Goal: Navigation & Orientation: Find specific page/section

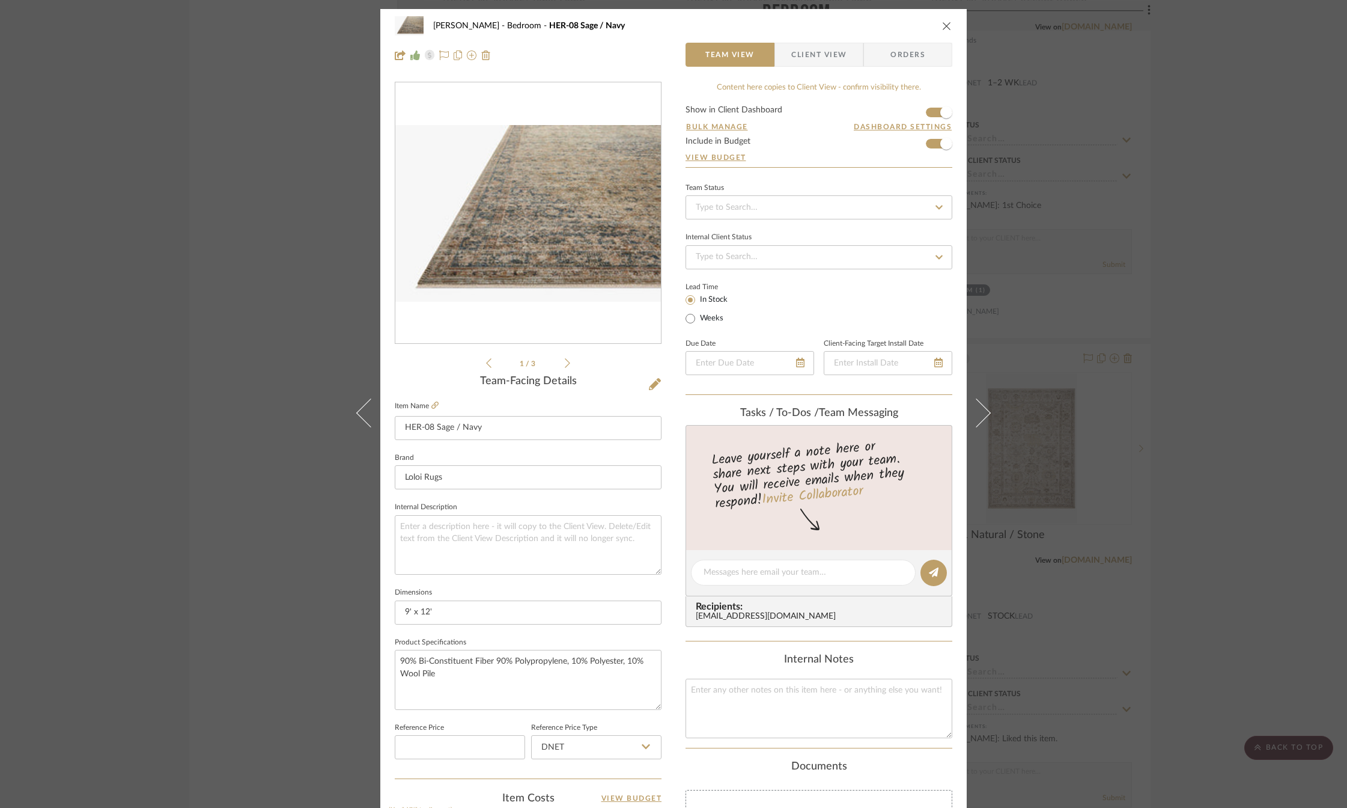
drag, startPoint x: 0, startPoint y: 0, endPoint x: 943, endPoint y: 29, distance: 943.2
click at [943, 29] on icon "close" at bounding box center [947, 26] width 10 height 10
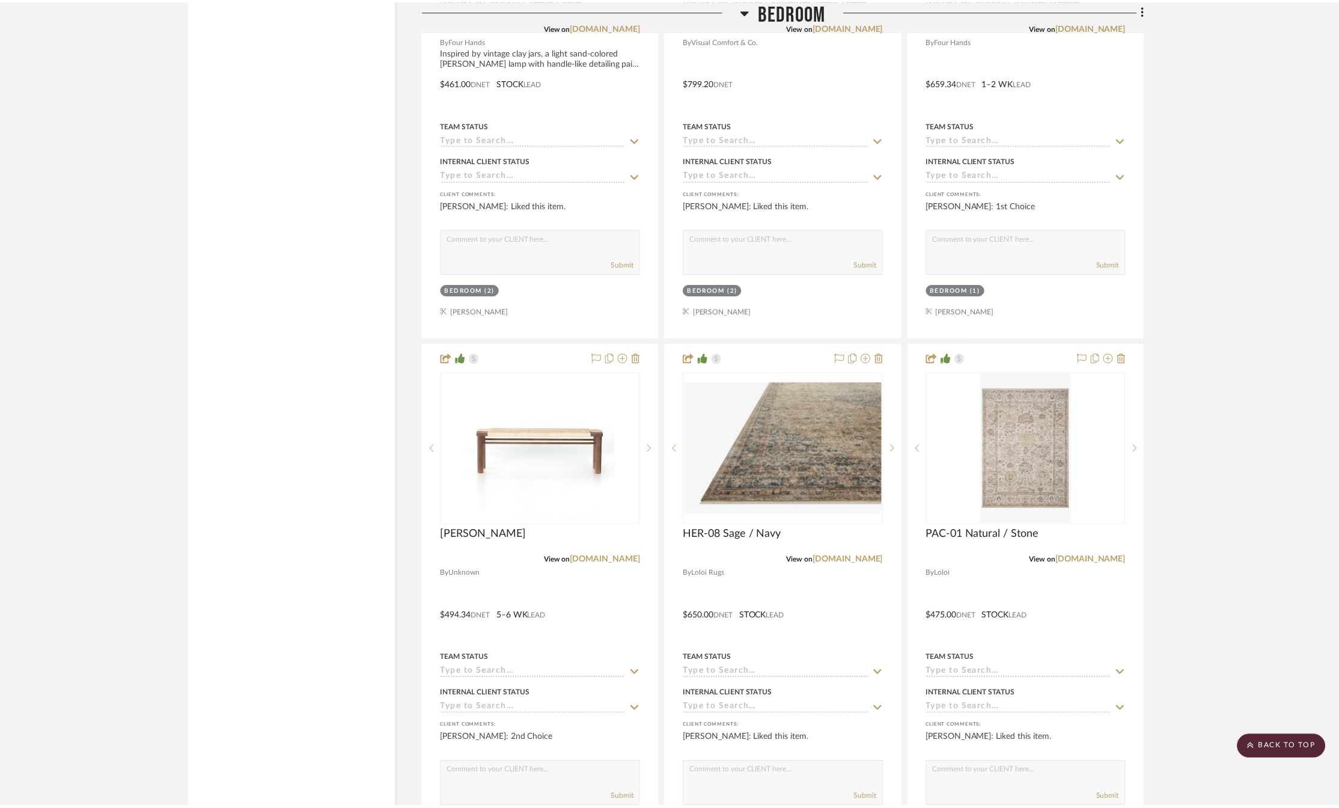
scroll to position [2704, 0]
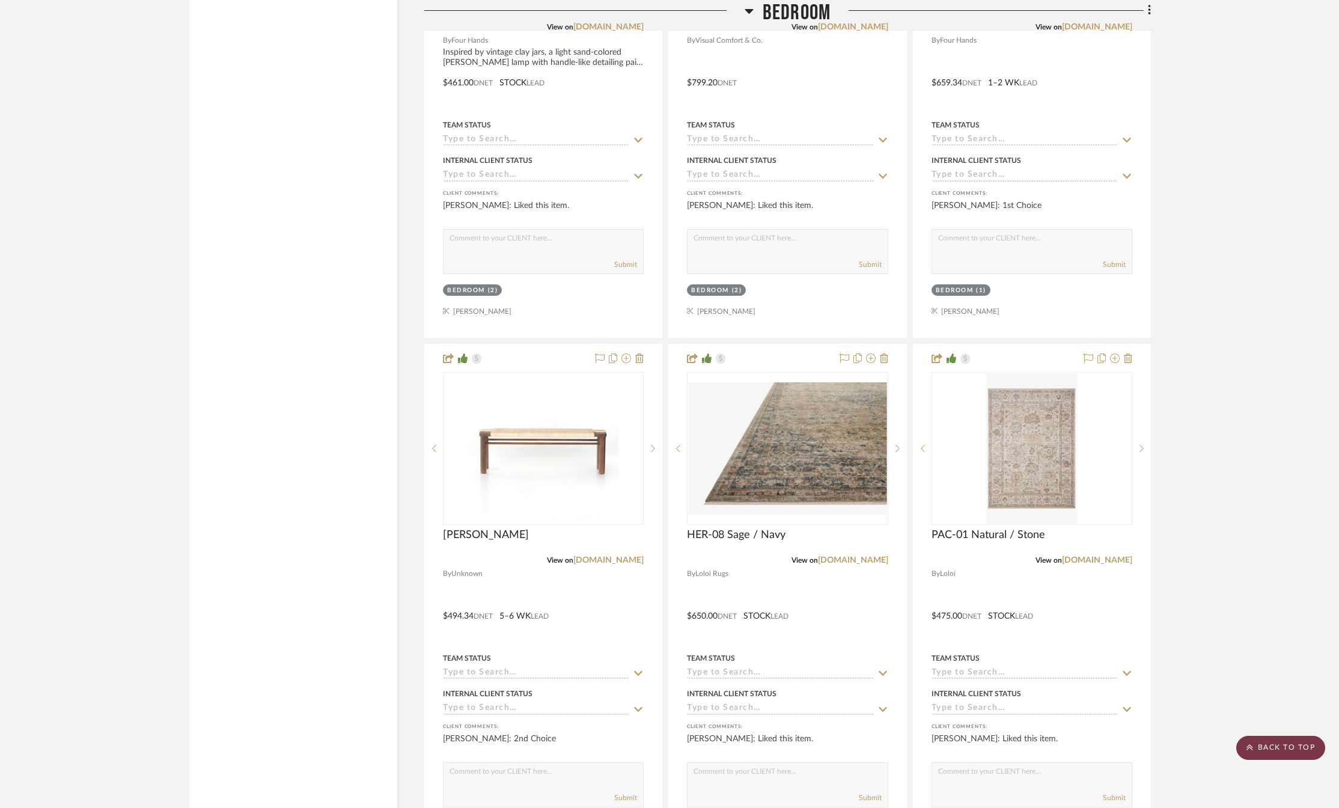
click at [1283, 741] on scroll-to-top-button "BACK TO TOP" at bounding box center [1280, 747] width 89 height 24
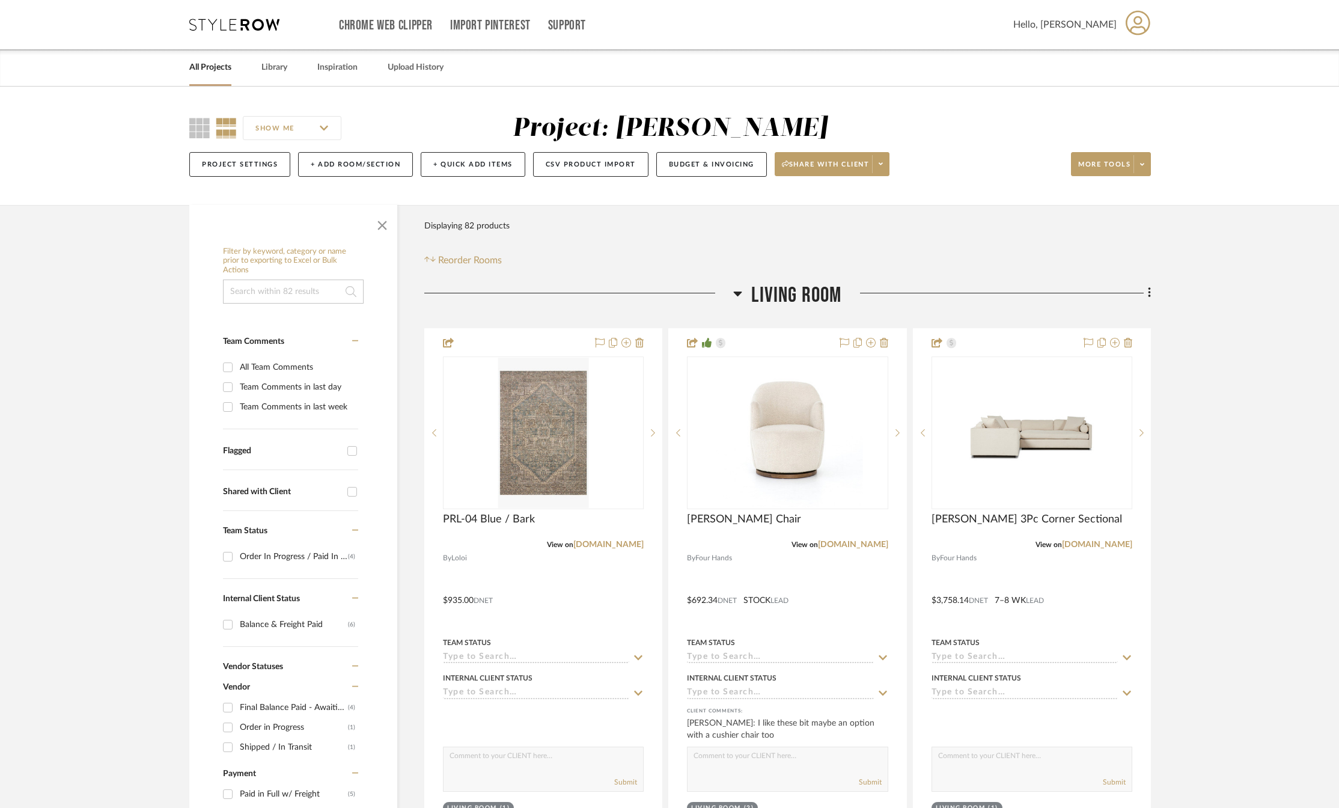
click at [212, 23] on icon at bounding box center [234, 25] width 90 height 12
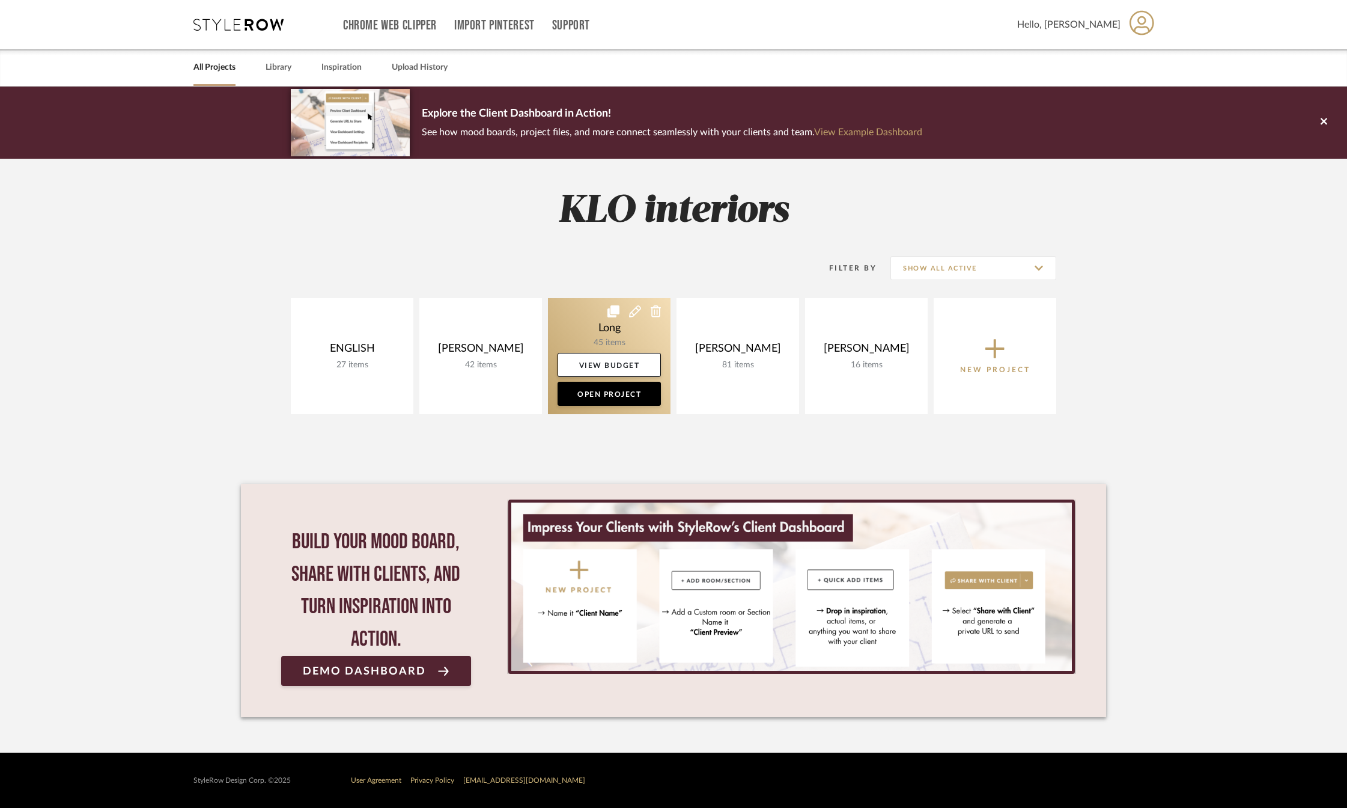
click at [602, 329] on link at bounding box center [609, 356] width 123 height 116
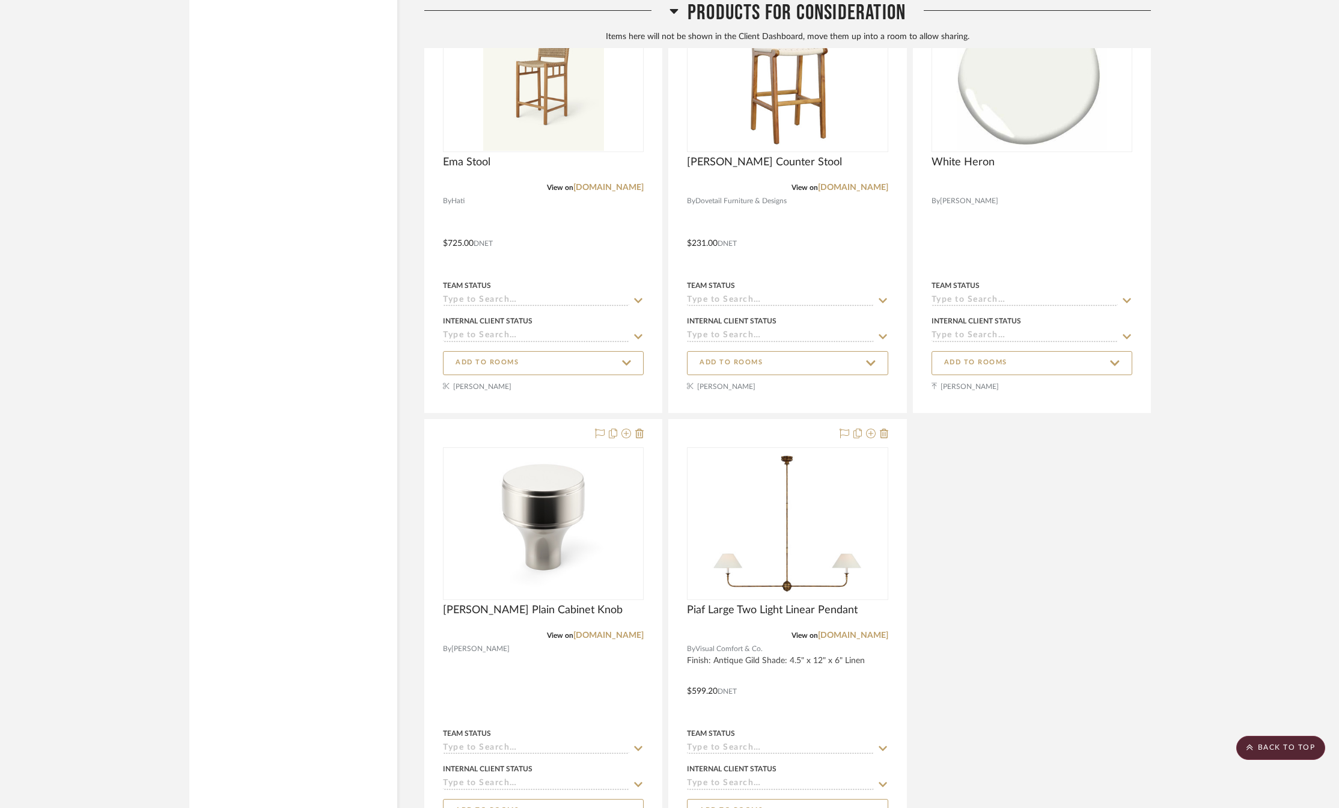
scroll to position [2707, 0]
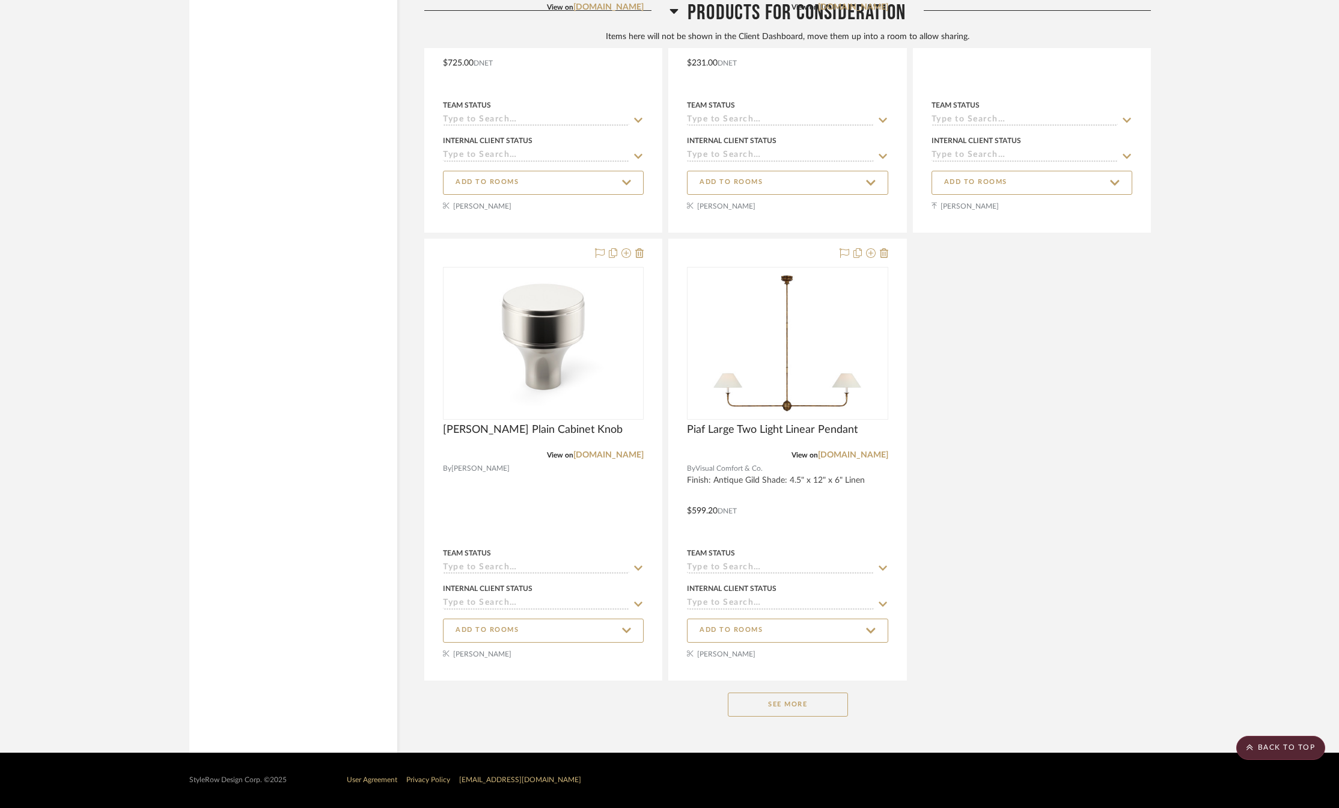
click at [815, 699] on button "See More" at bounding box center [788, 704] width 120 height 24
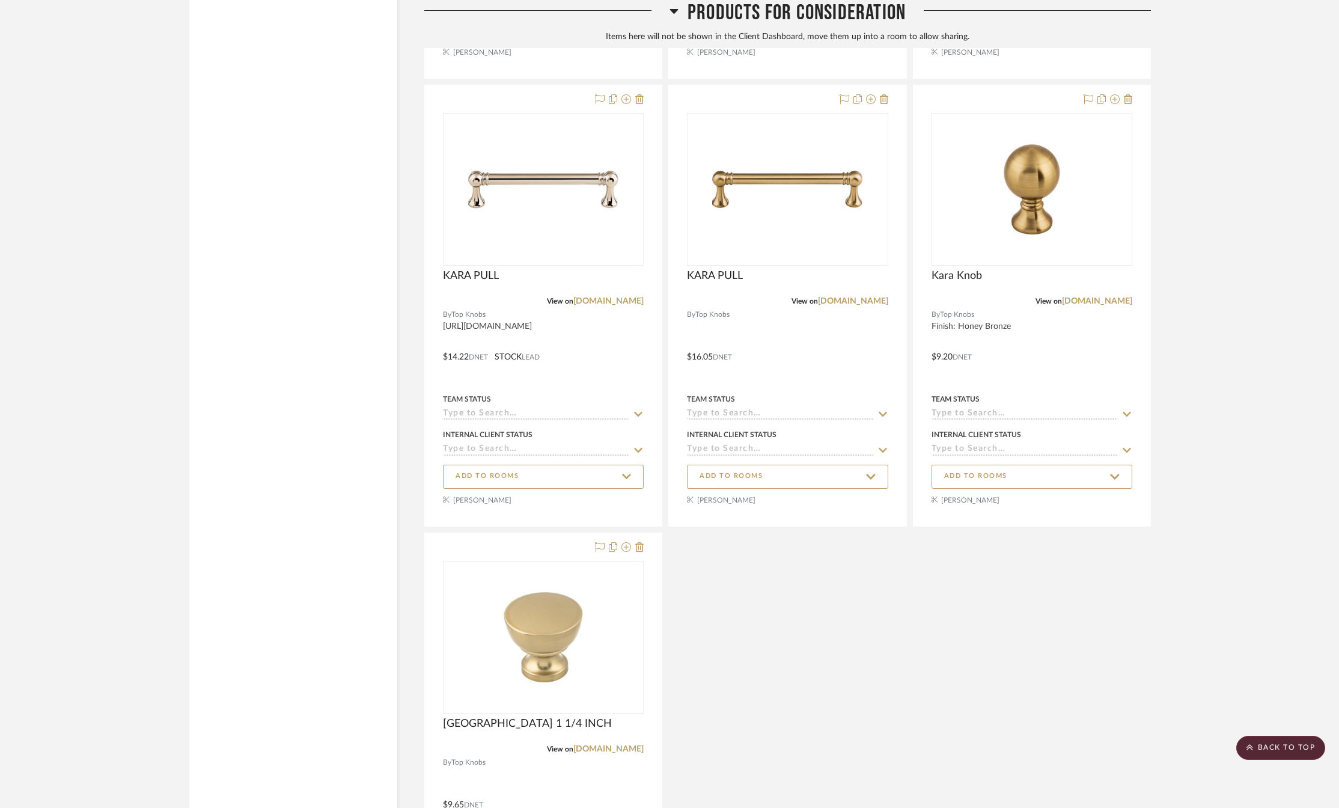
scroll to position [4588, 0]
